Goal: Check status: Check status

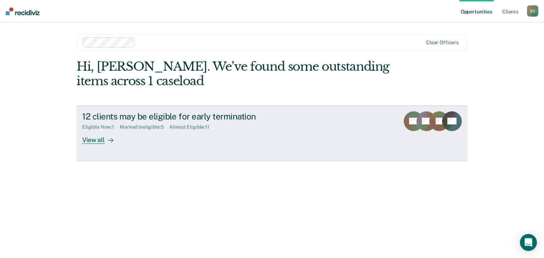
click at [102, 138] on div "View all" at bounding box center [102, 137] width 40 height 14
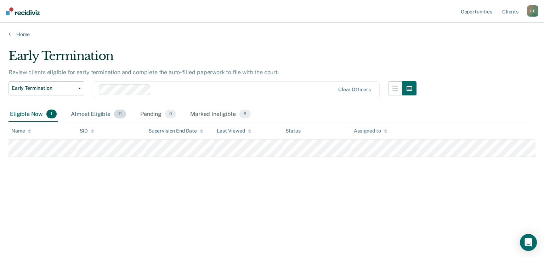
click at [97, 114] on div "Almost Eligible 11" at bounding box center [98, 115] width 58 height 16
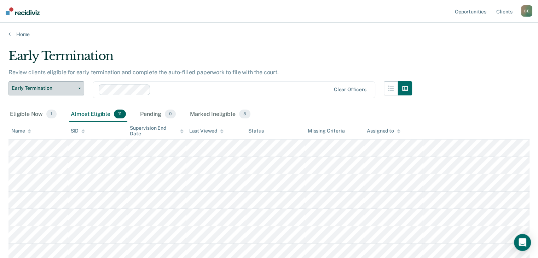
click at [79, 88] on icon "button" at bounding box center [79, 88] width 3 height 1
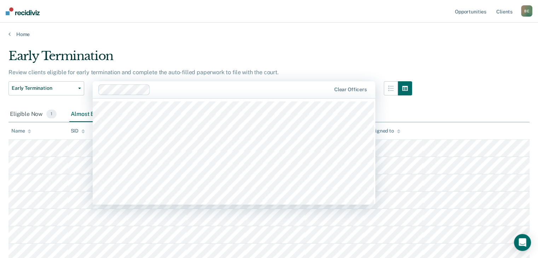
click at [184, 89] on div at bounding box center [242, 90] width 178 height 8
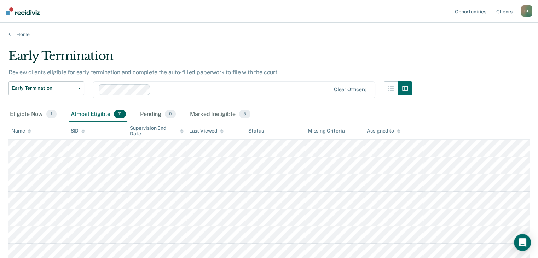
click at [353, 44] on main "Early Termination Review clients eligible for early termination and complete th…" at bounding box center [269, 209] width 538 height 342
click at [227, 114] on div "Marked Ineligible 5" at bounding box center [220, 115] width 63 height 16
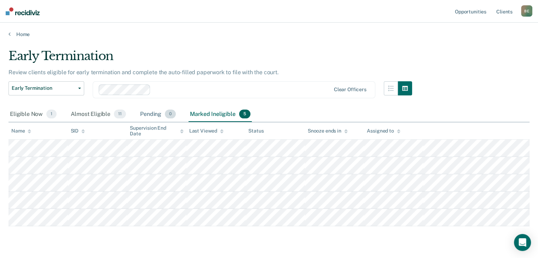
click at [155, 111] on div "Pending 0" at bounding box center [158, 115] width 39 height 16
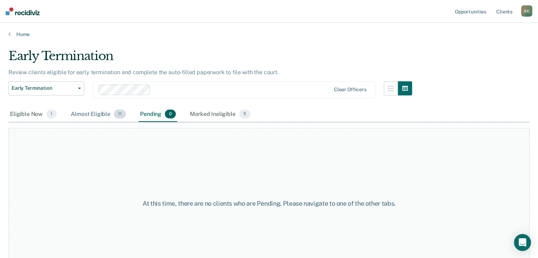
click at [86, 114] on div "Almost Eligible 11" at bounding box center [98, 115] width 58 height 16
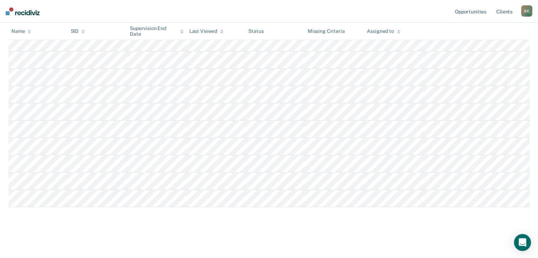
scroll to position [35, 0]
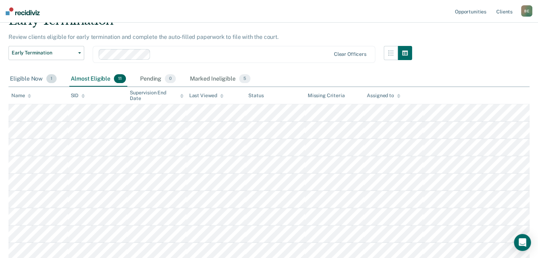
click at [26, 80] on div "Eligible Now 1" at bounding box center [33, 80] width 50 height 16
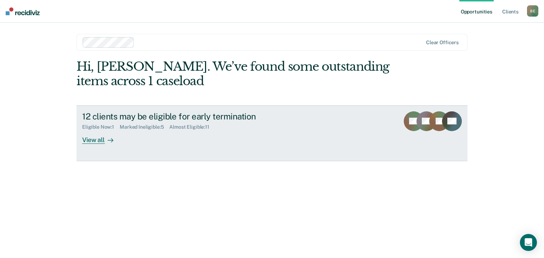
click at [96, 141] on div "View all" at bounding box center [102, 137] width 40 height 14
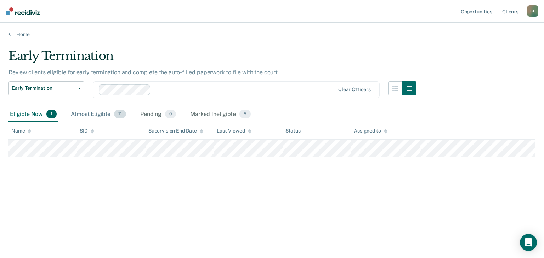
click at [87, 113] on div "Almost Eligible 11" at bounding box center [98, 115] width 58 height 16
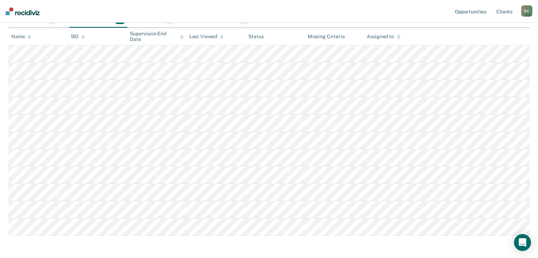
scroll to position [71, 0]
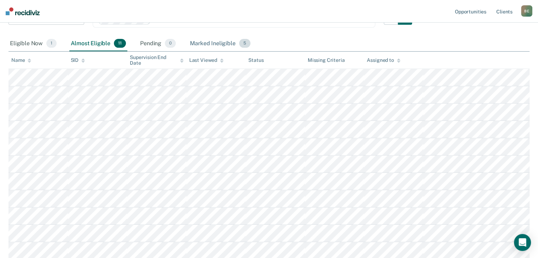
click at [210, 42] on div "Marked Ineligible 5" at bounding box center [220, 44] width 63 height 16
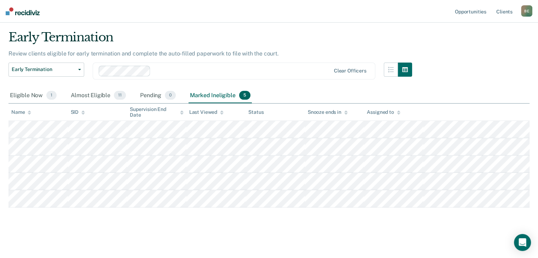
scroll to position [0, 0]
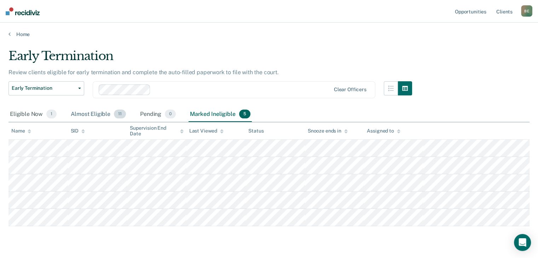
click at [97, 115] on div "Almost Eligible 11" at bounding box center [98, 115] width 58 height 16
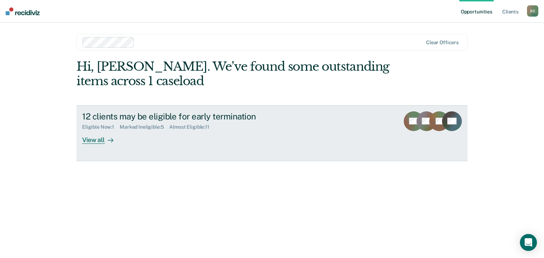
click at [102, 143] on div "View all" at bounding box center [102, 137] width 40 height 14
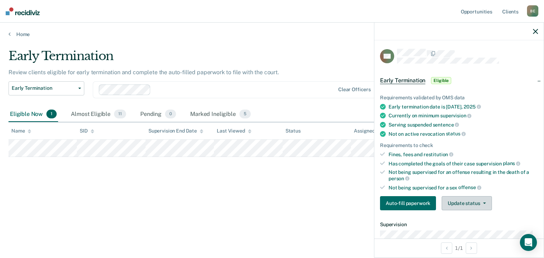
click at [460, 205] on button "Update status" at bounding box center [466, 203] width 50 height 14
click at [463, 230] on button "Mark Ineligible" at bounding box center [475, 231] width 68 height 11
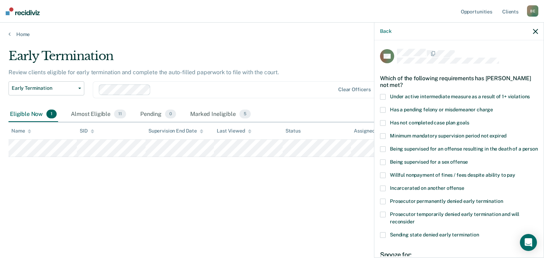
click at [382, 109] on span at bounding box center [383, 110] width 6 height 6
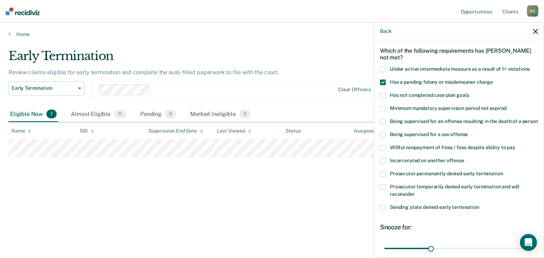
scroll to position [71, 0]
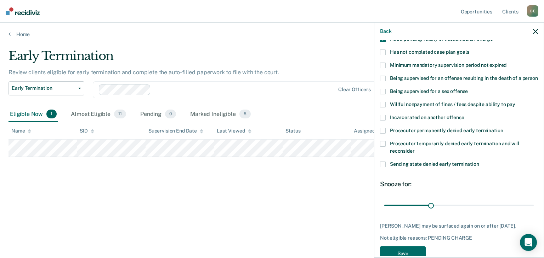
click at [381, 147] on span at bounding box center [383, 144] width 6 height 6
drag, startPoint x: 429, startPoint y: 213, endPoint x: 456, endPoint y: 231, distance: 32.9
type input "60"
click at [473, 210] on input "range" at bounding box center [458, 206] width 149 height 12
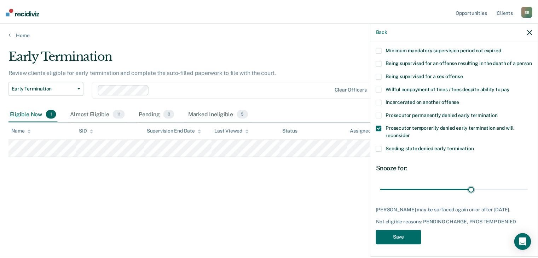
scroll to position [95, 0]
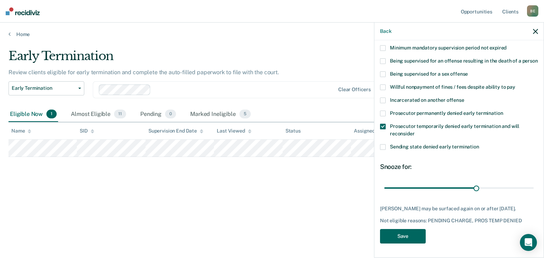
click at [414, 233] on button "Save" at bounding box center [403, 236] width 46 height 15
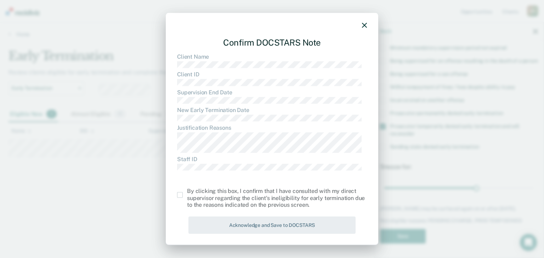
click at [180, 193] on span at bounding box center [180, 196] width 6 height 6
click at [187, 193] on input "checkbox" at bounding box center [187, 193] width 0 height 0
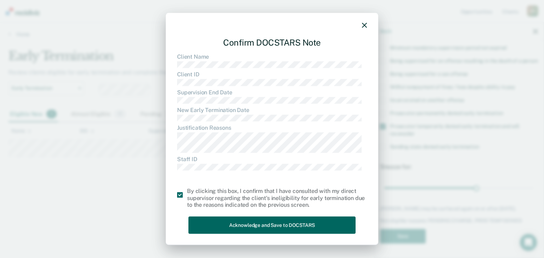
click at [275, 227] on button "Acknowledge and Save to DOCSTARS" at bounding box center [271, 225] width 167 height 17
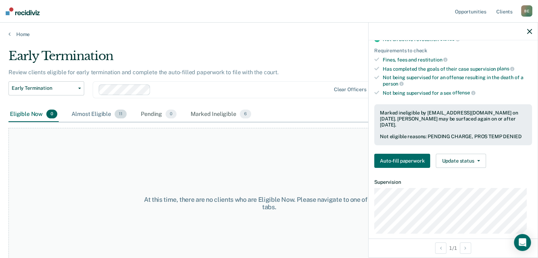
click at [97, 114] on div "Almost Eligible 11" at bounding box center [99, 115] width 58 height 16
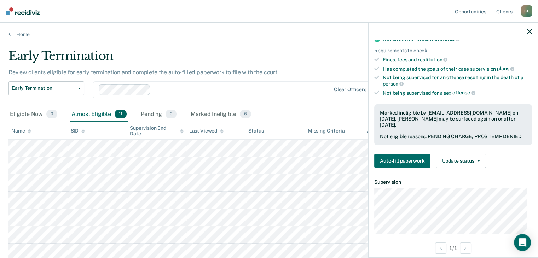
click at [530, 33] on icon "button" at bounding box center [529, 31] width 5 height 5
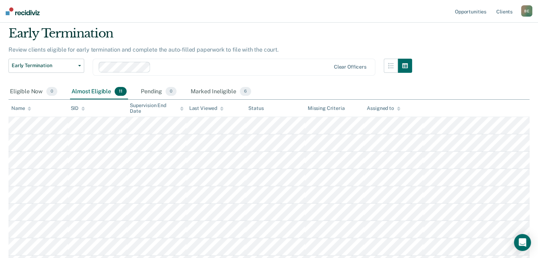
scroll to position [0, 0]
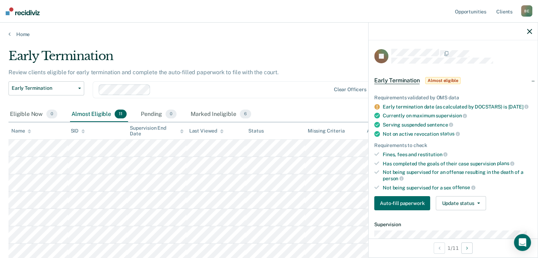
click at [531, 31] on icon "button" at bounding box center [529, 31] width 5 height 5
